Goal: Ask a question

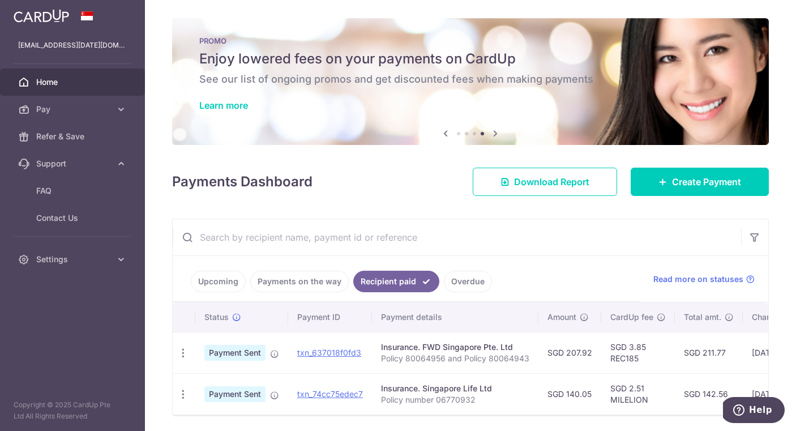
scroll to position [0, 28]
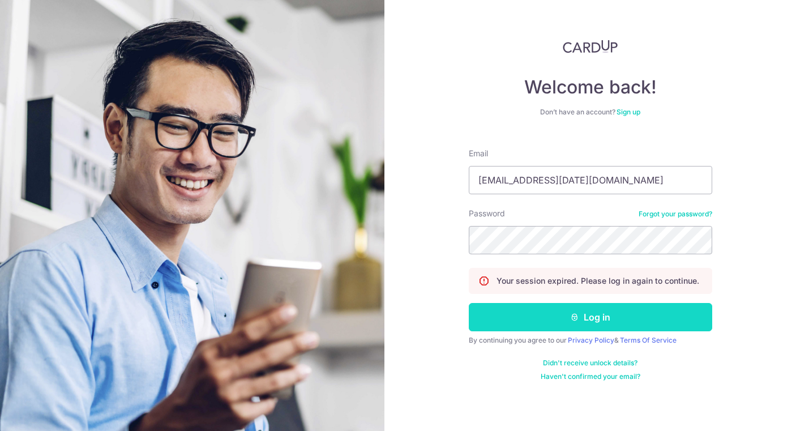
click at [628, 308] on button "Log in" at bounding box center [591, 317] width 244 height 28
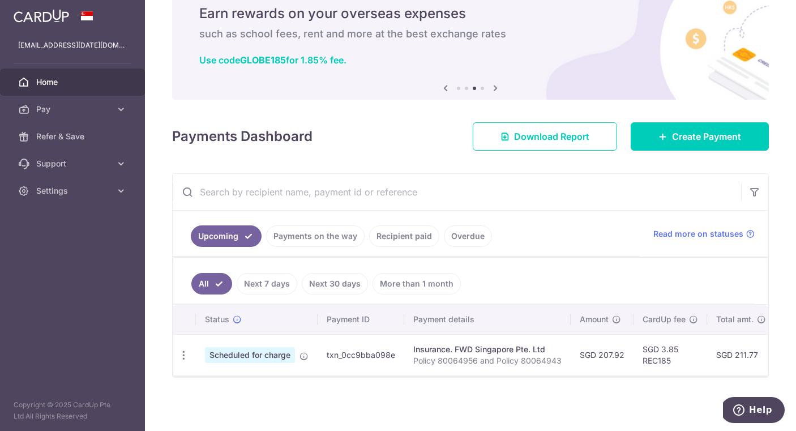
scroll to position [49, 0]
click at [736, 406] on icon "Help" at bounding box center [739, 409] width 11 height 11
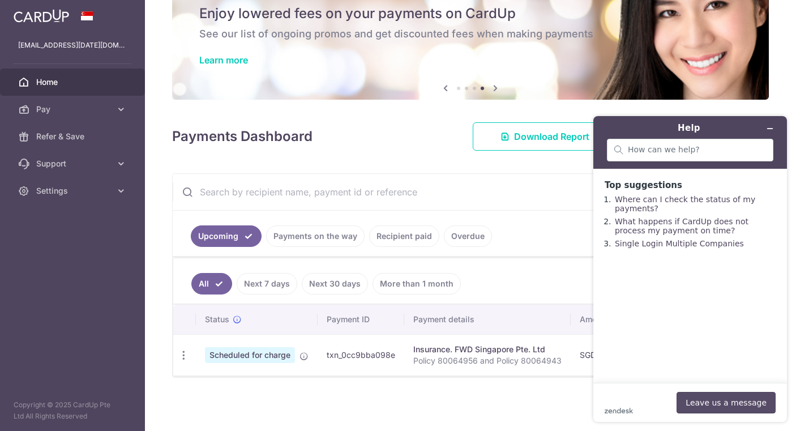
click at [738, 396] on button "Leave us a message" at bounding box center [726, 403] width 99 height 22
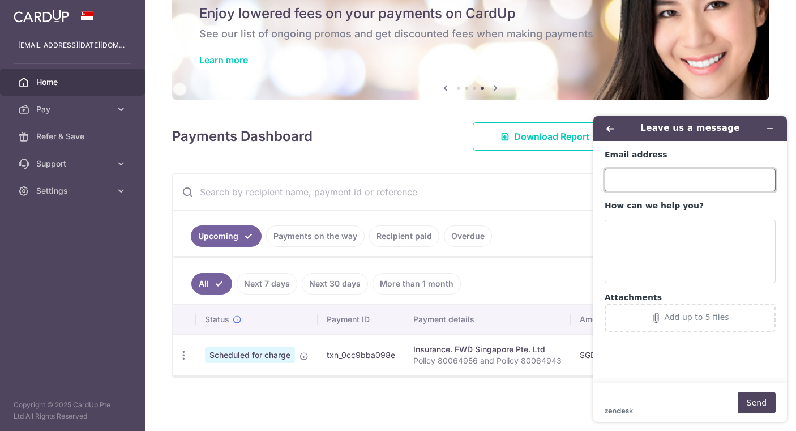
click at [672, 176] on input "Email address" at bounding box center [690, 180] width 171 height 23
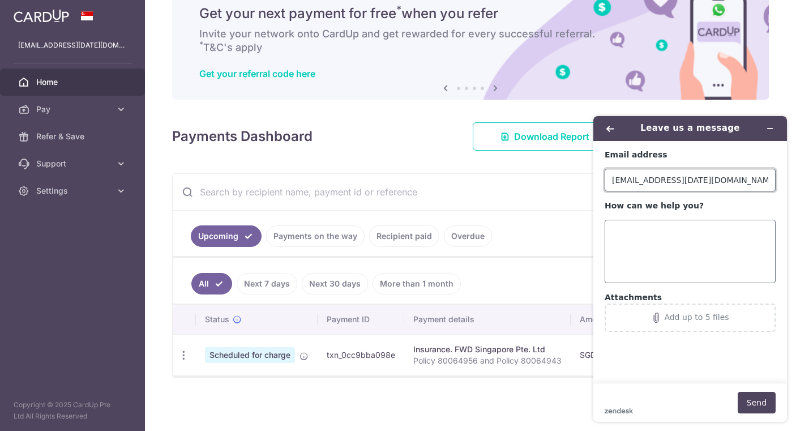
type input "[EMAIL_ADDRESS][DATE][DOMAIN_NAME]"
click at [696, 237] on textarea "How can we help you?" at bounding box center [690, 251] width 171 height 63
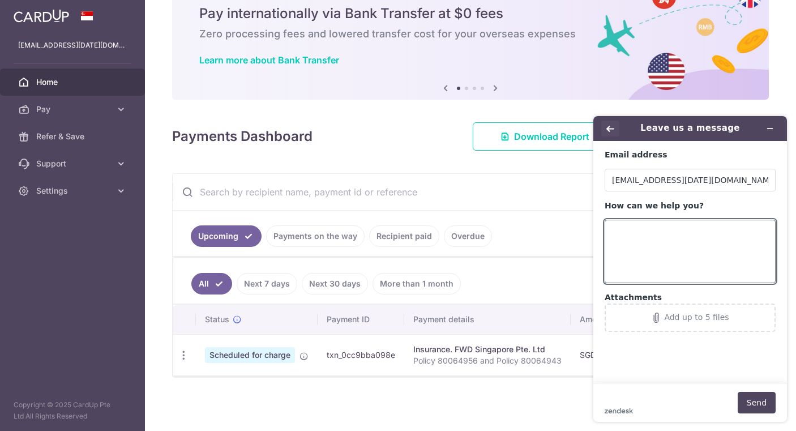
click at [605, 126] on button "Back" at bounding box center [611, 129] width 18 height 16
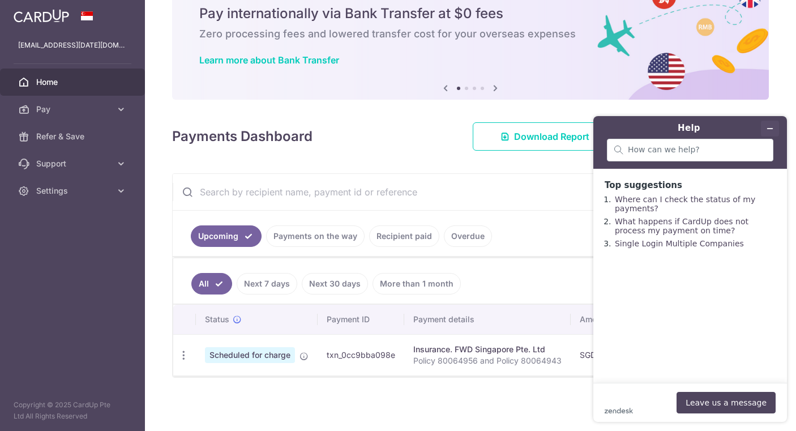
click at [776, 126] on button "Minimise widget" at bounding box center [770, 129] width 18 height 16
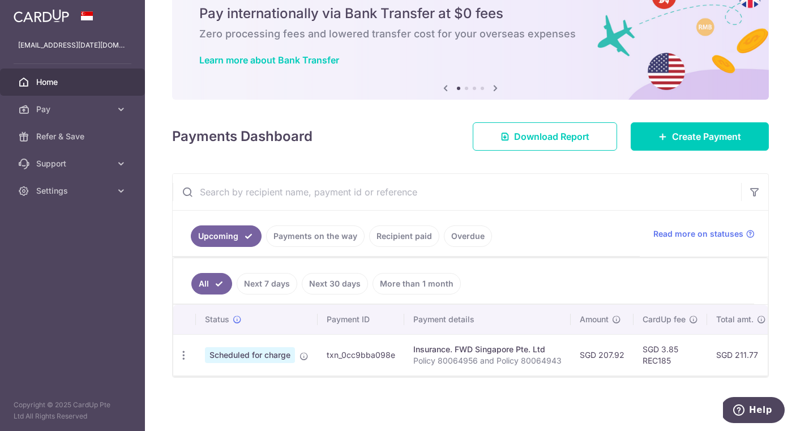
click at [514, 167] on div "× Pause Schedule Pause all future payments in this series Pause just this one p…" at bounding box center [470, 215] width 651 height 431
